Goal: Task Accomplishment & Management: Complete application form

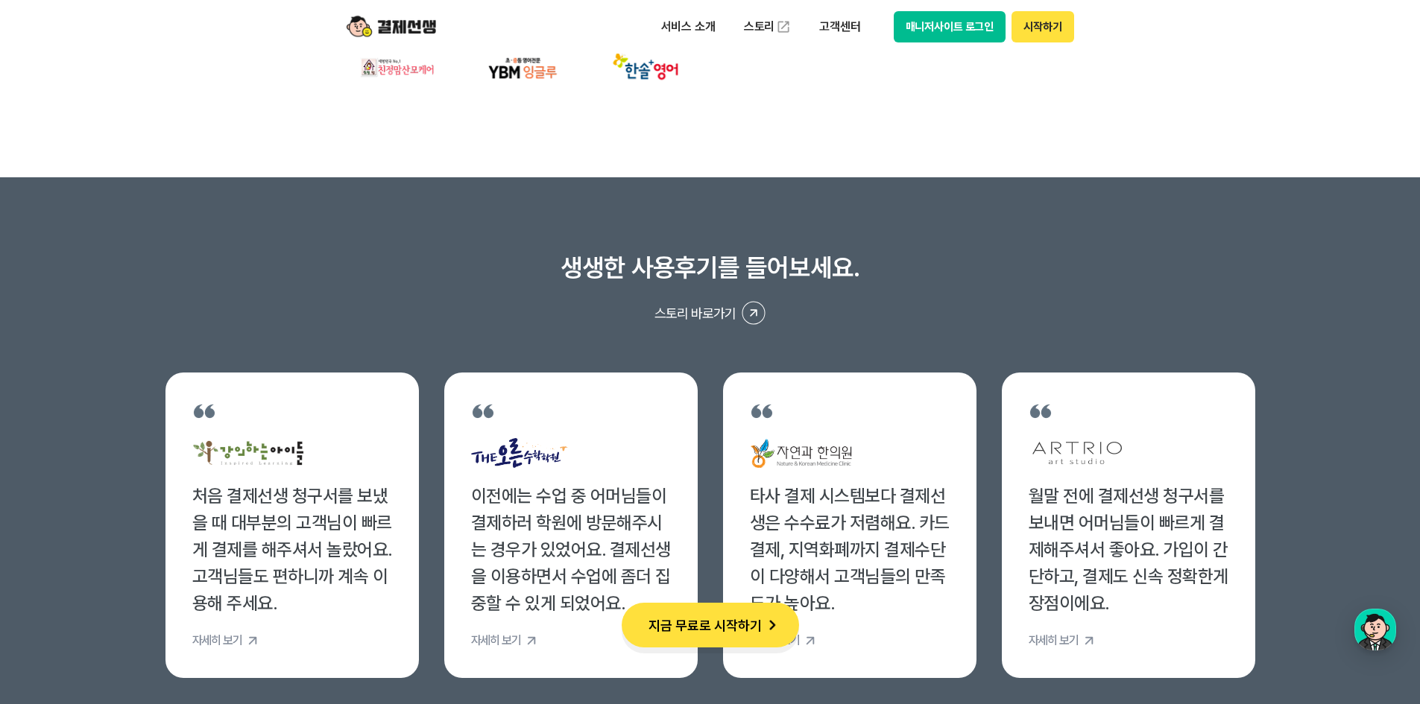
scroll to position [5715, 0]
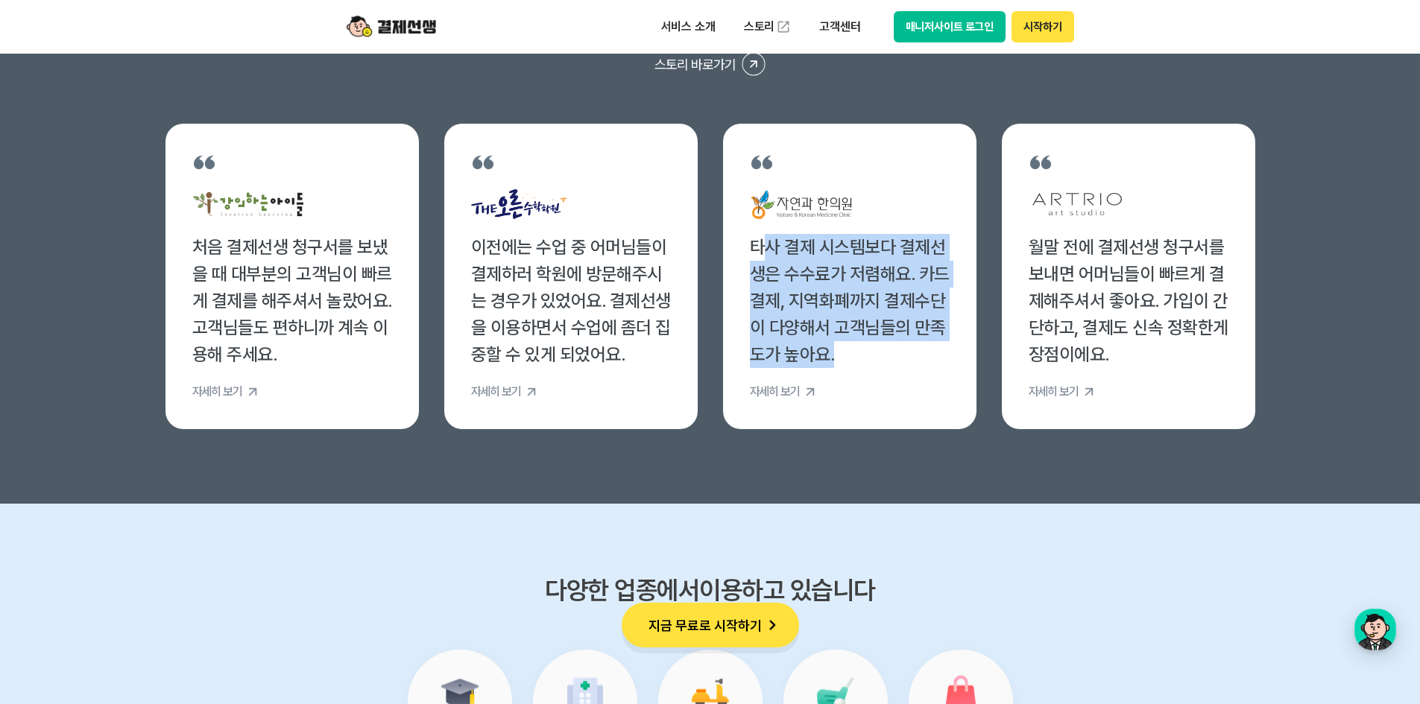
drag, startPoint x: 763, startPoint y: 253, endPoint x: 905, endPoint y: 359, distance: 177.9
click at [905, 359] on div "타사 결제 시스템보다 결제선생은 수수료가 저렴해요. 카드결제, 지역화폐까지 결제수단이 다양해서 고객님들의 만족도가 높아요." at bounding box center [850, 301] width 200 height 134
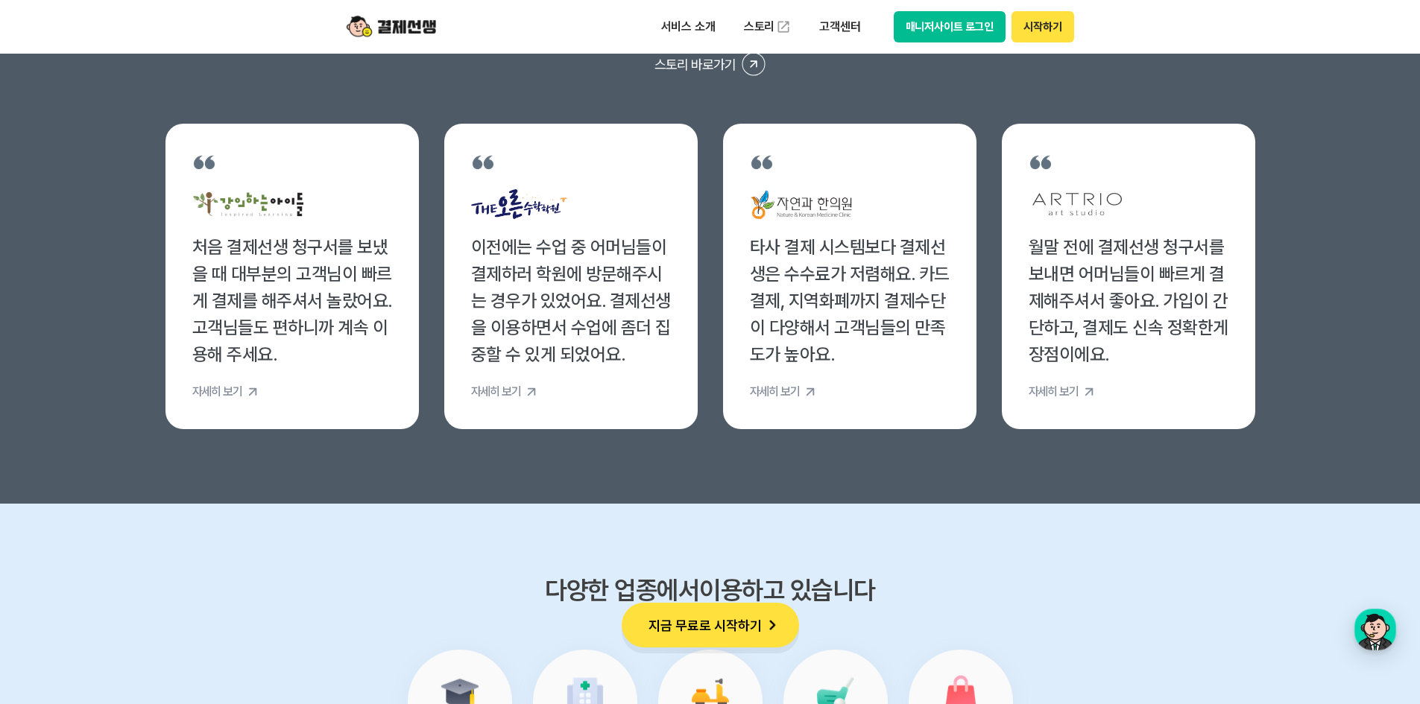
click at [919, 360] on div "타사 결제 시스템보다 결제선생은 수수료가 저렴해요. 카드결제, 지역화폐까지 결제수단이 다양해서 고객님들의 만족도가 높아요." at bounding box center [850, 301] width 200 height 134
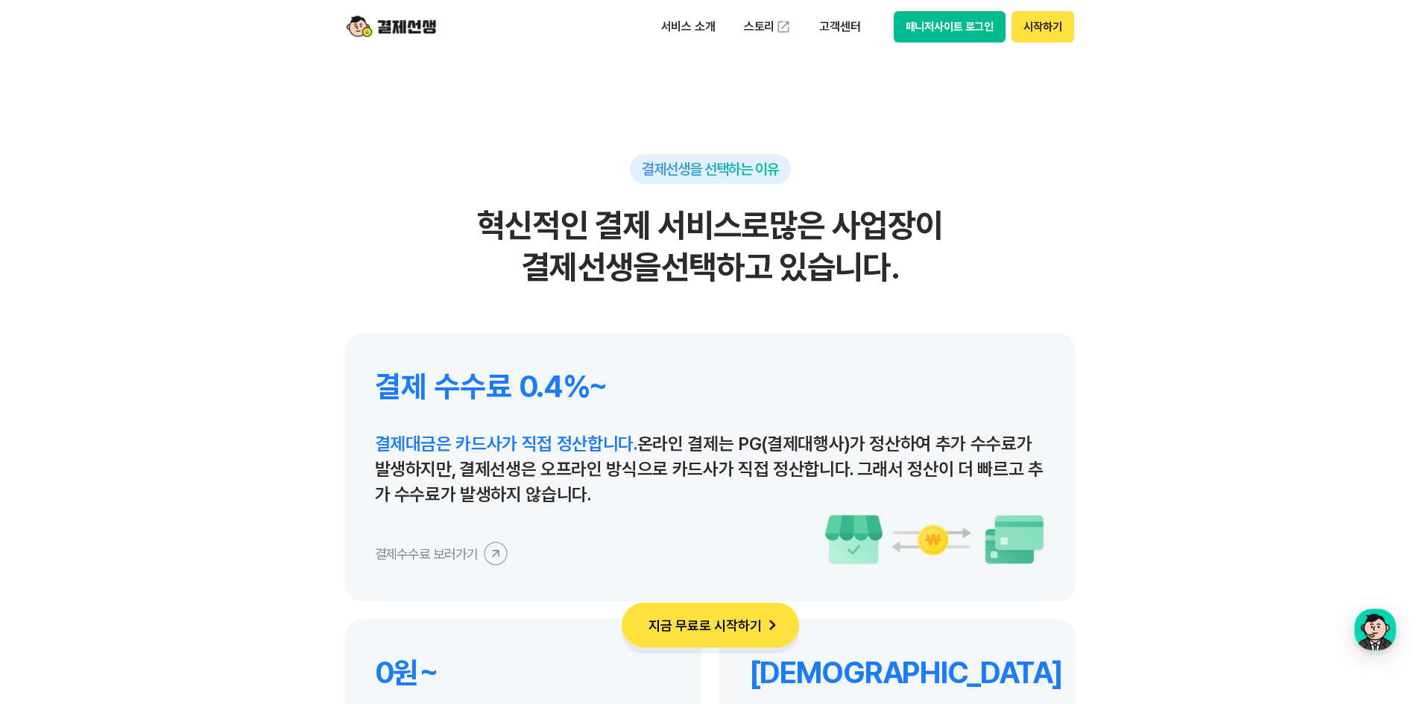
scroll to position [6957, 0]
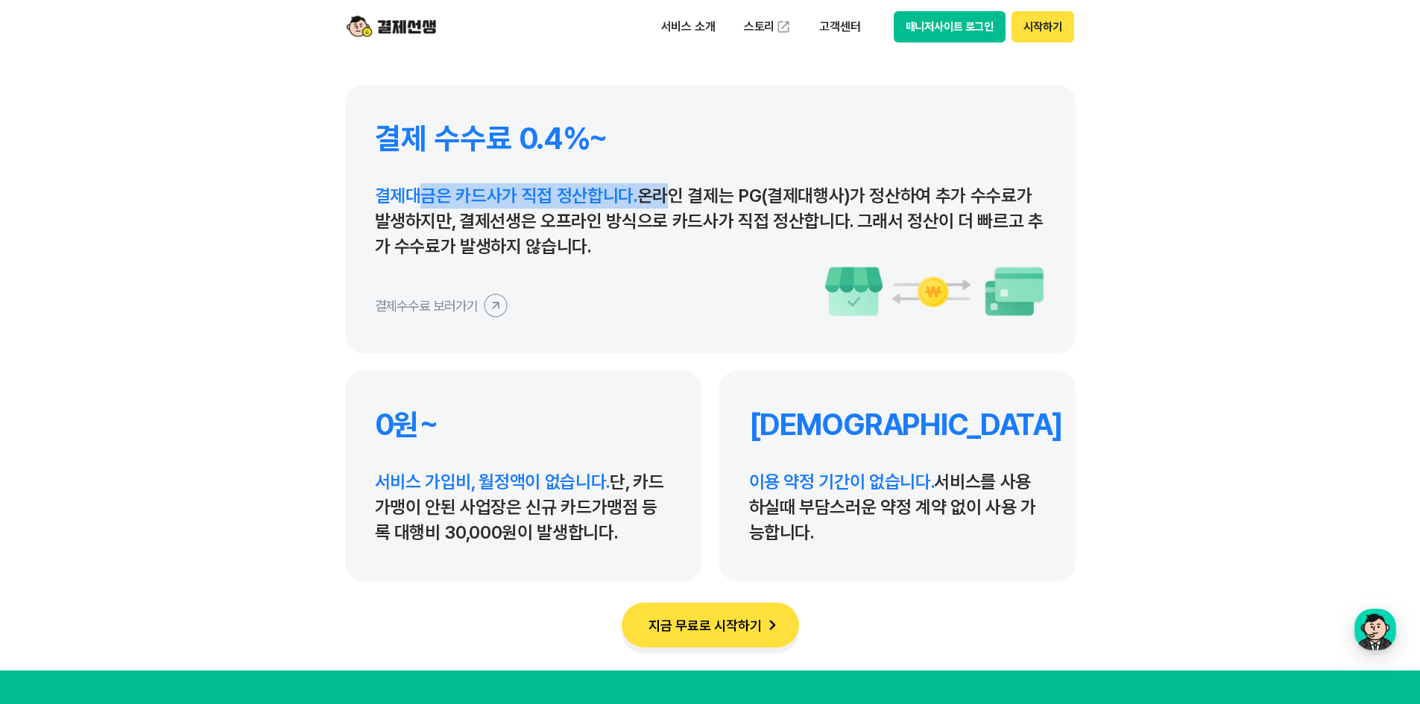
drag, startPoint x: 423, startPoint y: 192, endPoint x: 654, endPoint y: 177, distance: 231.6
click at [654, 177] on div "결제 수수료 0.4%~ 결제대금은 카드사가 직접 정산합니다. 온라인 결제는 PG(결제대행사)가 정산하여 추가 수수료가 발생하지만, 결제선생은 …" at bounding box center [710, 219] width 731 height 268
click at [656, 224] on p "결제대금은 카드사가 직접 정산합니다. 온라인 결제는 PG(결제대행사)가 정산하여 추가 수수료가 발생하지만, 결제선생은 오프라인 방식으로 카드사…" at bounding box center [710, 221] width 671 height 76
drag, startPoint x: 461, startPoint y: 218, endPoint x: 828, endPoint y: 255, distance: 368.7
click at [828, 255] on p "결제대금은 카드사가 직접 정산합니다. 온라인 결제는 PG(결제대행사)가 정산하여 추가 수수료가 발생하지만, 결제선생은 오프라인 방식으로 카드사…" at bounding box center [710, 221] width 671 height 76
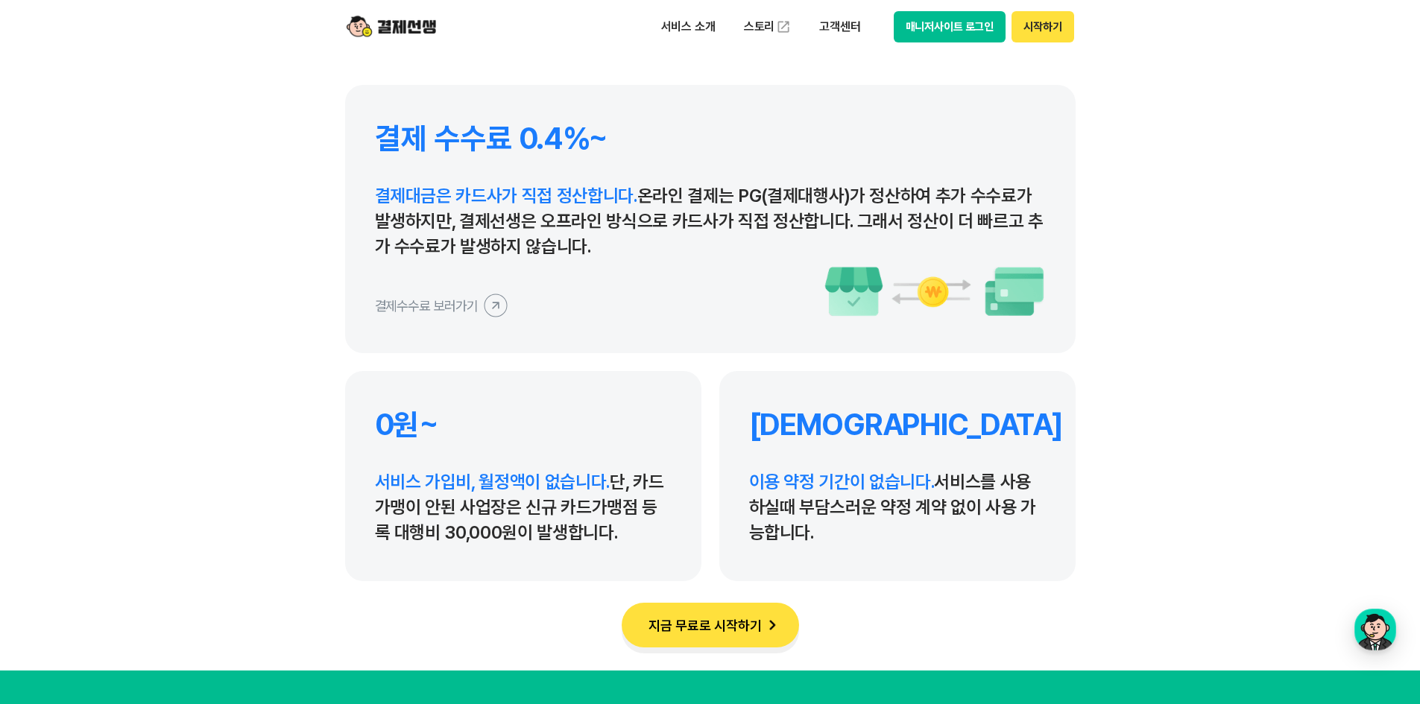
click at [675, 276] on div "결제수수료 보러가기" at bounding box center [710, 291] width 671 height 52
drag, startPoint x: 381, startPoint y: 476, endPoint x: 646, endPoint y: 527, distance: 269.4
click at [646, 527] on p "서비스 가입비, 월정액이 없습니다. 단, 카드가맹이 안된 사업장은 신규 카드가맹점 등록 대행비 30,000원이 발생합니다." at bounding box center [523, 508] width 297 height 76
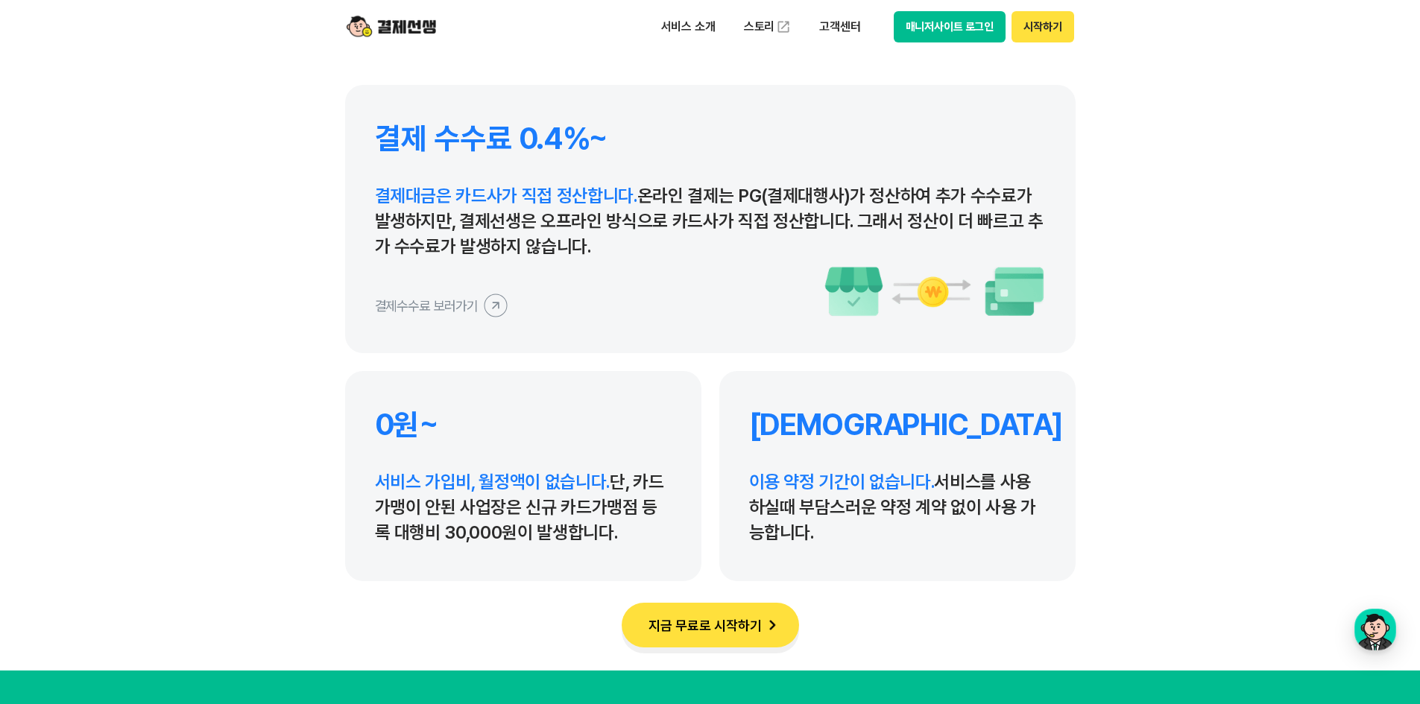
drag, startPoint x: 379, startPoint y: 479, endPoint x: 627, endPoint y: 536, distance: 253.9
click at [627, 536] on p "서비스 가입비, 월정액이 없습니다. 단, 카드가맹이 안된 사업장은 신규 카드가맹점 등록 대행비 30,000원이 발생합니다." at bounding box center [523, 508] width 297 height 76
click at [626, 536] on p "서비스 가입비, 월정액이 없습니다. 단, 카드가맹이 안된 사업장은 신규 카드가맹점 등록 대행비 30,000원이 발생합니다." at bounding box center [523, 508] width 297 height 76
drag, startPoint x: 727, startPoint y: 473, endPoint x: 904, endPoint y: 546, distance: 191.9
click at [904, 546] on div "무약정 이용 약정 기간이 없습니다. 서비스를 사용하실때 부담스러운 약정 계약 없이 사용 가능합니다." at bounding box center [897, 476] width 356 height 210
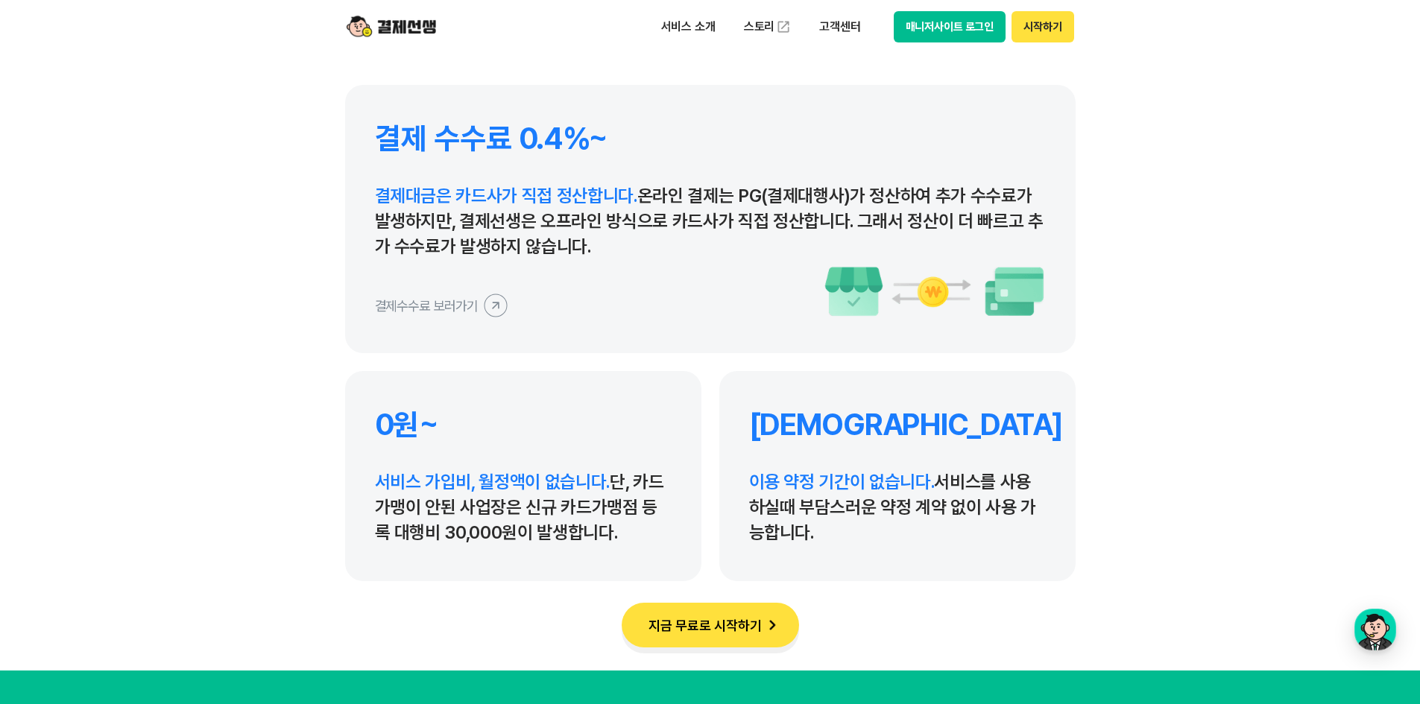
click at [904, 546] on div "무약정 이용 약정 기간이 없습니다. 서비스를 사용하실때 부담스러운 약정 계약 없이 사용 가능합니다." at bounding box center [897, 476] width 356 height 210
click at [912, 566] on div "무약정 이용 약정 기간이 없습니다. 서비스를 사용하실때 부담스러운 약정 계약 없이 사용 가능합니다." at bounding box center [897, 476] width 356 height 210
click at [687, 402] on div "0원~ 서비스 가입비, 월정액이 없습니다. 단, 카드가맹이 안된 사업장은 신규 카드가맹점 등록 대행비 30,000원이 발생합니다." at bounding box center [523, 476] width 356 height 210
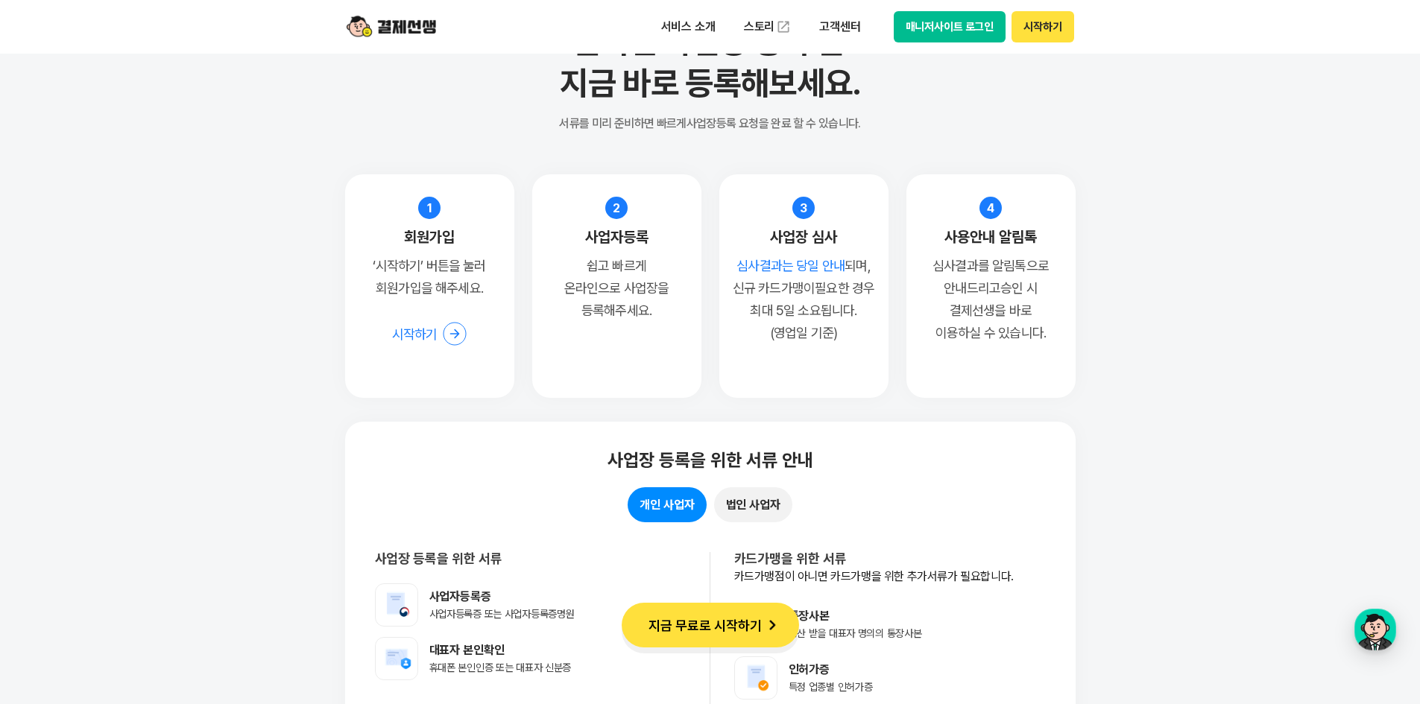
scroll to position [11182, 0]
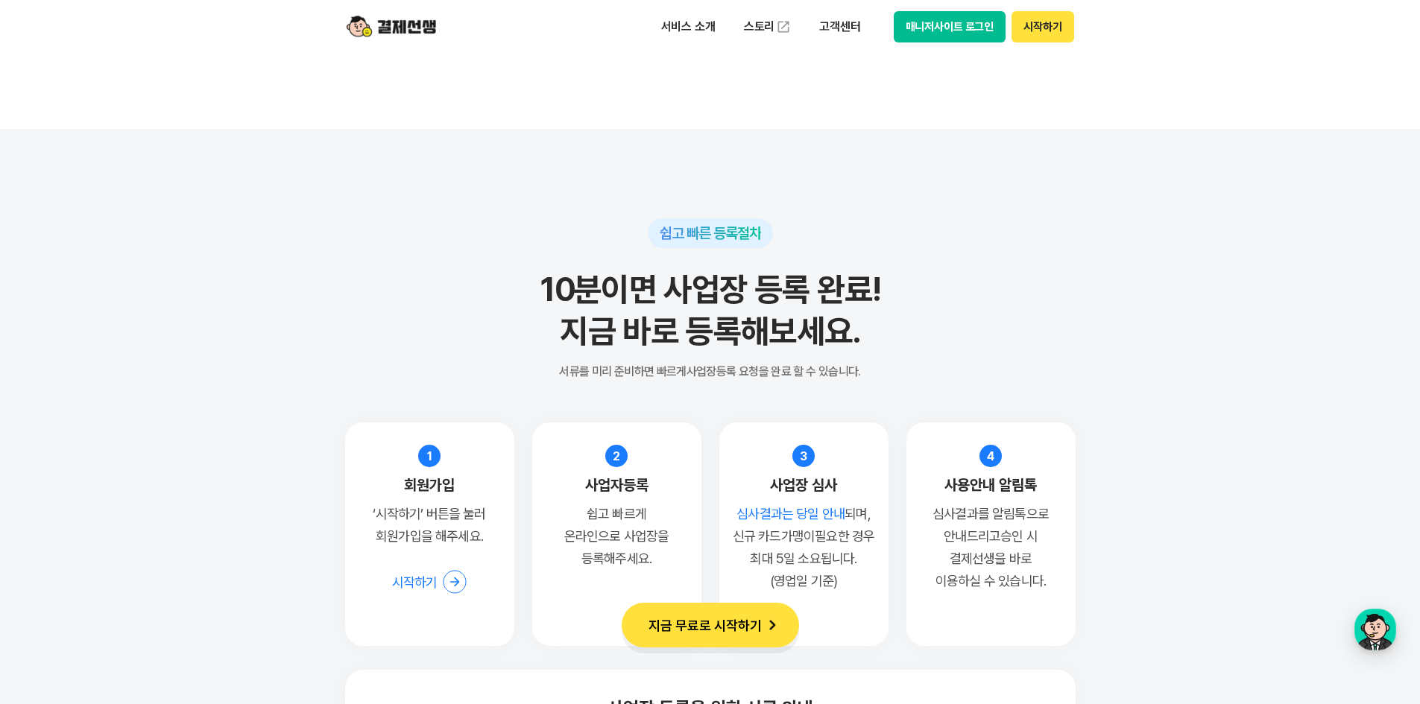
click at [765, 309] on h2 "10분이면 사업장 등록 완료! 지금 바로 등록해보세요." at bounding box center [710, 310] width 731 height 83
click at [754, 623] on button "지금 무료로 시작하기" at bounding box center [710, 625] width 177 height 45
